Goal: Task Accomplishment & Management: Manage account settings

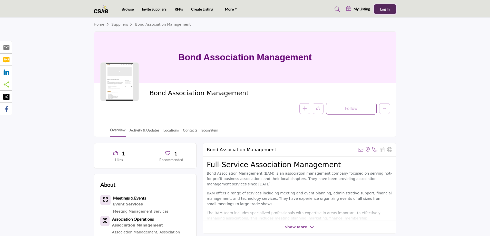
click at [382, 7] on span "Log In" at bounding box center [384, 9] width 9 height 4
click at [157, 9] on link "Invite Suppliers" at bounding box center [154, 10] width 25 height 4
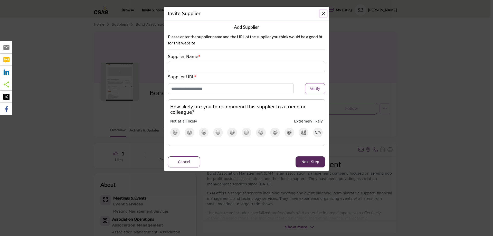
click at [324, 13] on button "Close" at bounding box center [322, 13] width 7 height 7
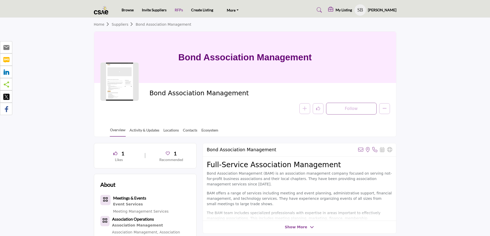
click at [177, 8] on link "RFPs" at bounding box center [179, 10] width 8 height 4
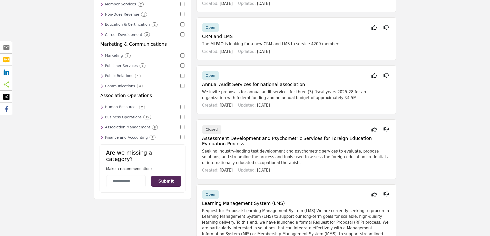
scroll to position [231, 0]
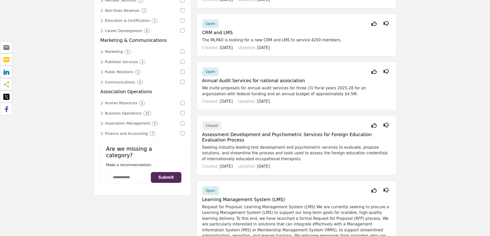
click at [129, 121] on h6 "Association Management" at bounding box center [127, 123] width 45 height 4
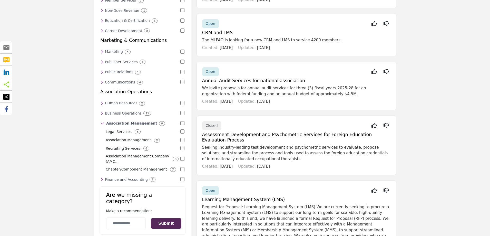
click at [130, 137] on p "Association Management" at bounding box center [128, 139] width 45 height 5
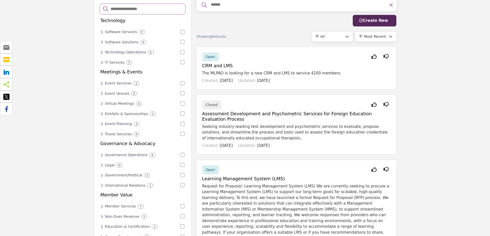
scroll to position [0, 0]
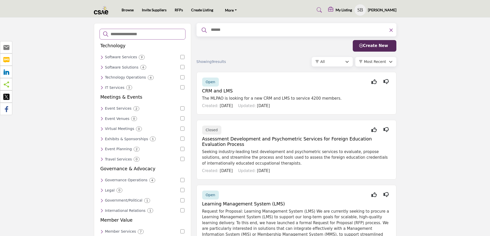
click at [387, 9] on h5 "[PERSON_NAME]" at bounding box center [382, 9] width 28 height 5
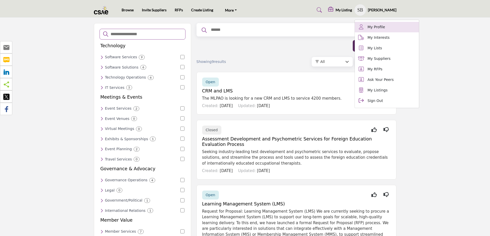
click at [385, 26] on span "My Profile" at bounding box center [376, 26] width 17 height 5
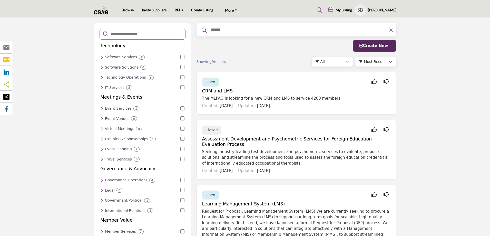
click at [349, 8] on h5 "My Listing" at bounding box center [344, 10] width 16 height 5
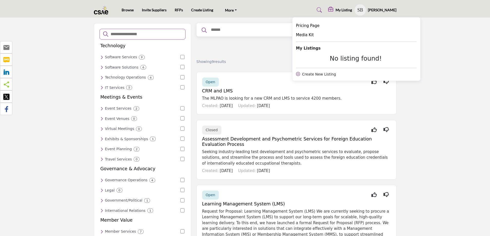
click at [357, 57] on div "No listing found!" at bounding box center [356, 58] width 120 height 7
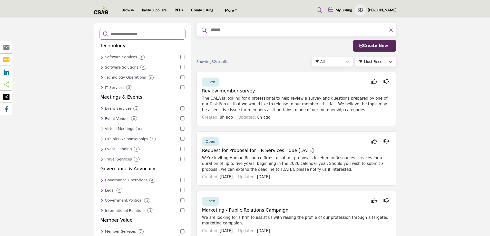
click at [366, 9] on profile-featured-3b27cda7-80a9-4e81-8b6b-5d3b9b6d291f "Show hide supplier dropdown" at bounding box center [360, 9] width 11 height 11
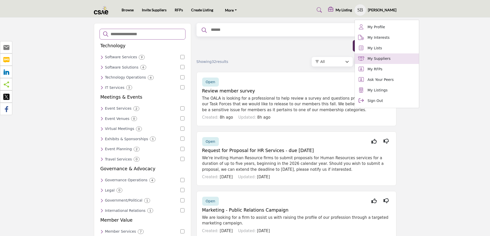
click at [384, 56] on span "My Suppliers" at bounding box center [379, 58] width 23 height 5
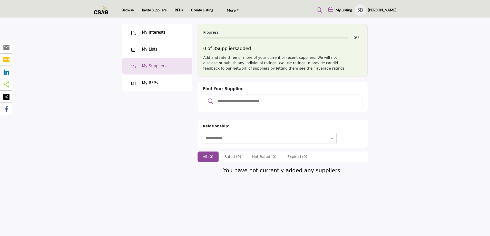
click at [270, 103] on input "Add and rate your suppliers" at bounding box center [288, 101] width 142 height 7
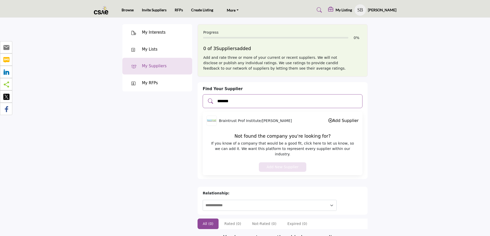
type input "*******"
click at [350, 121] on link "Add Supplier" at bounding box center [343, 120] width 30 height 5
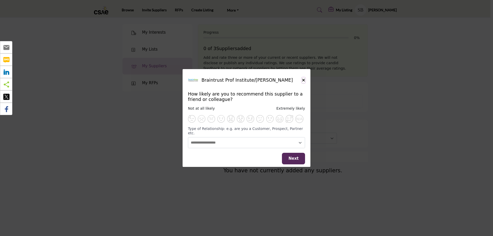
click at [303, 81] on icon "Close" at bounding box center [303, 80] width 3 height 4
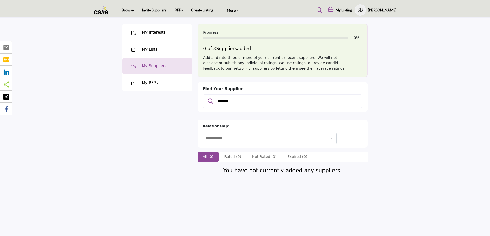
click at [151, 48] on div "My Lists" at bounding box center [150, 49] width 16 height 6
